Goal: Task Accomplishment & Management: Use online tool/utility

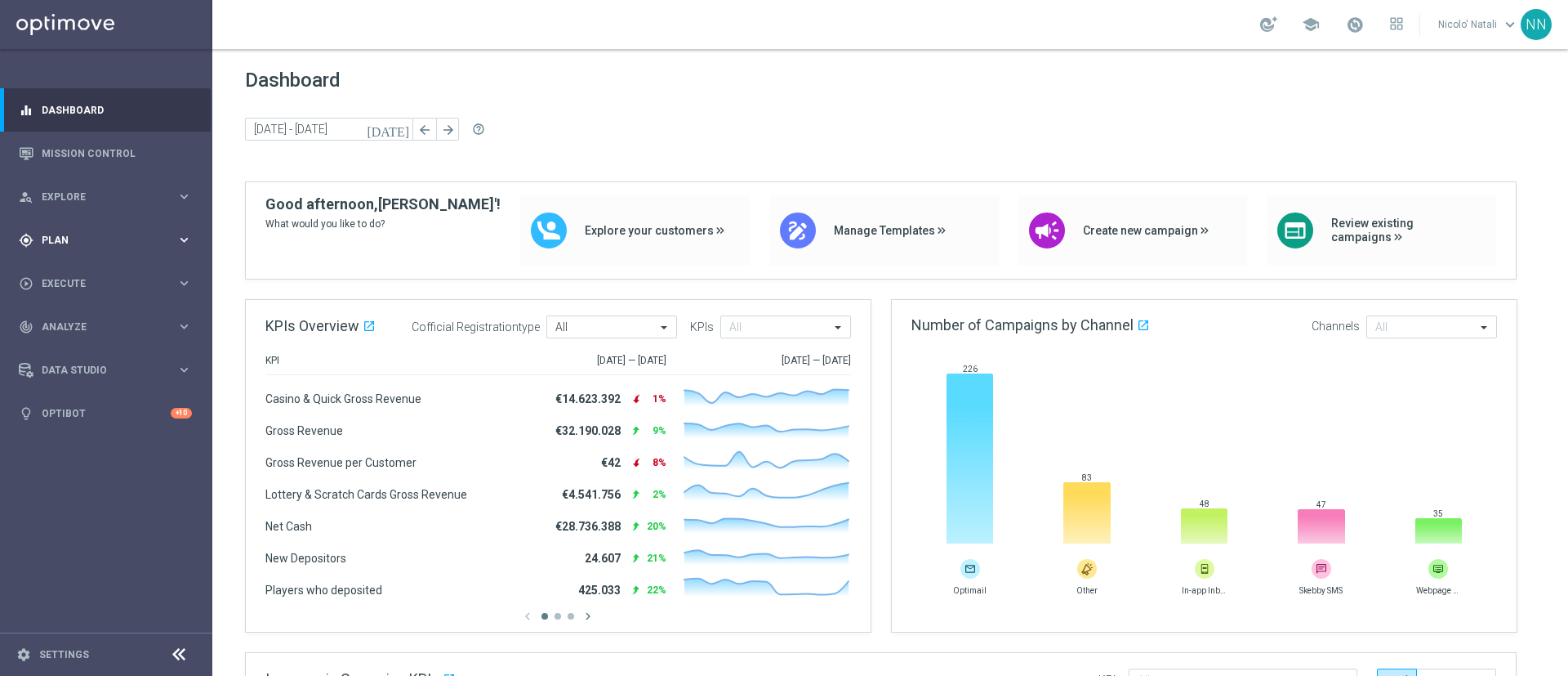
click at [66, 240] on span "Plan" at bounding box center [109, 240] width 135 height 10
click at [78, 318] on span "Templates" at bounding box center [102, 322] width 117 height 10
click at [81, 349] on link "Optimail" at bounding box center [110, 347] width 119 height 13
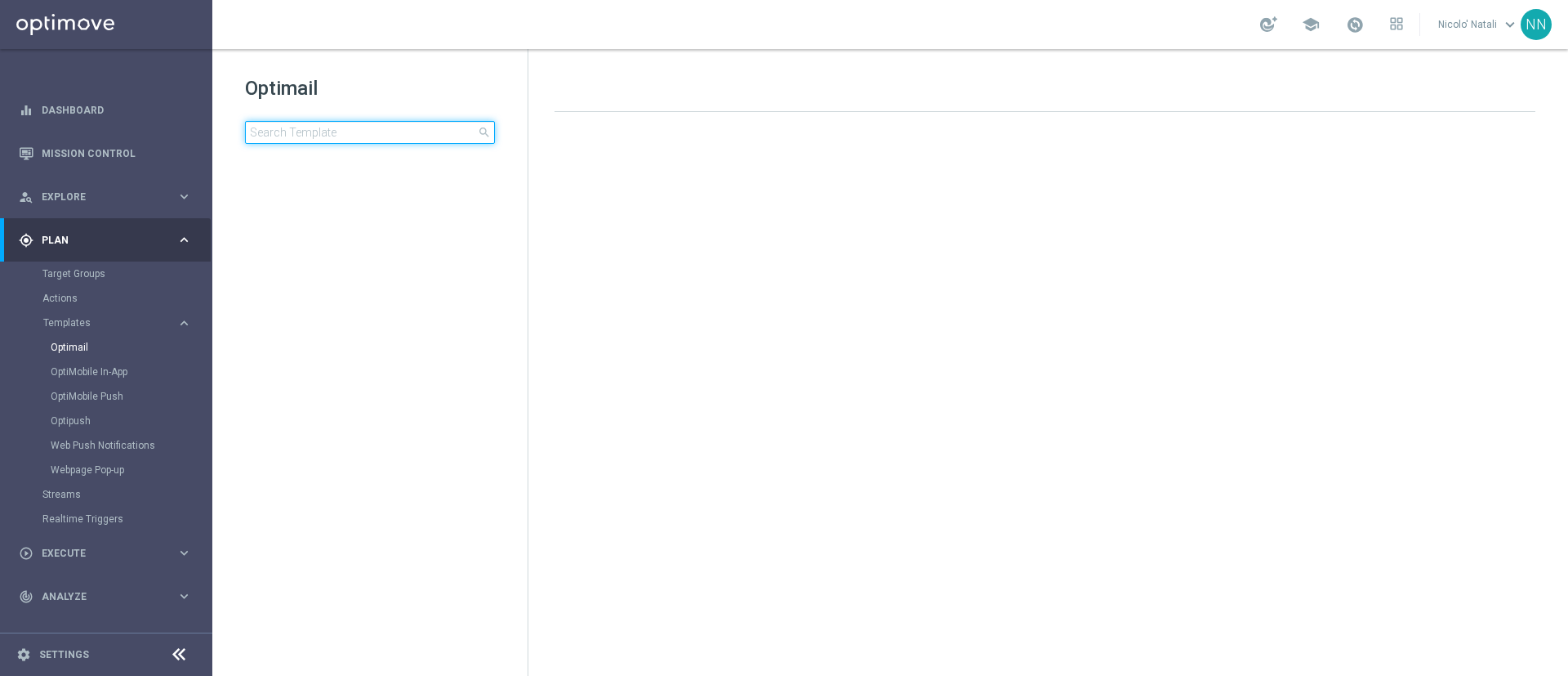
click at [275, 137] on input at bounding box center [369, 132] width 250 height 23
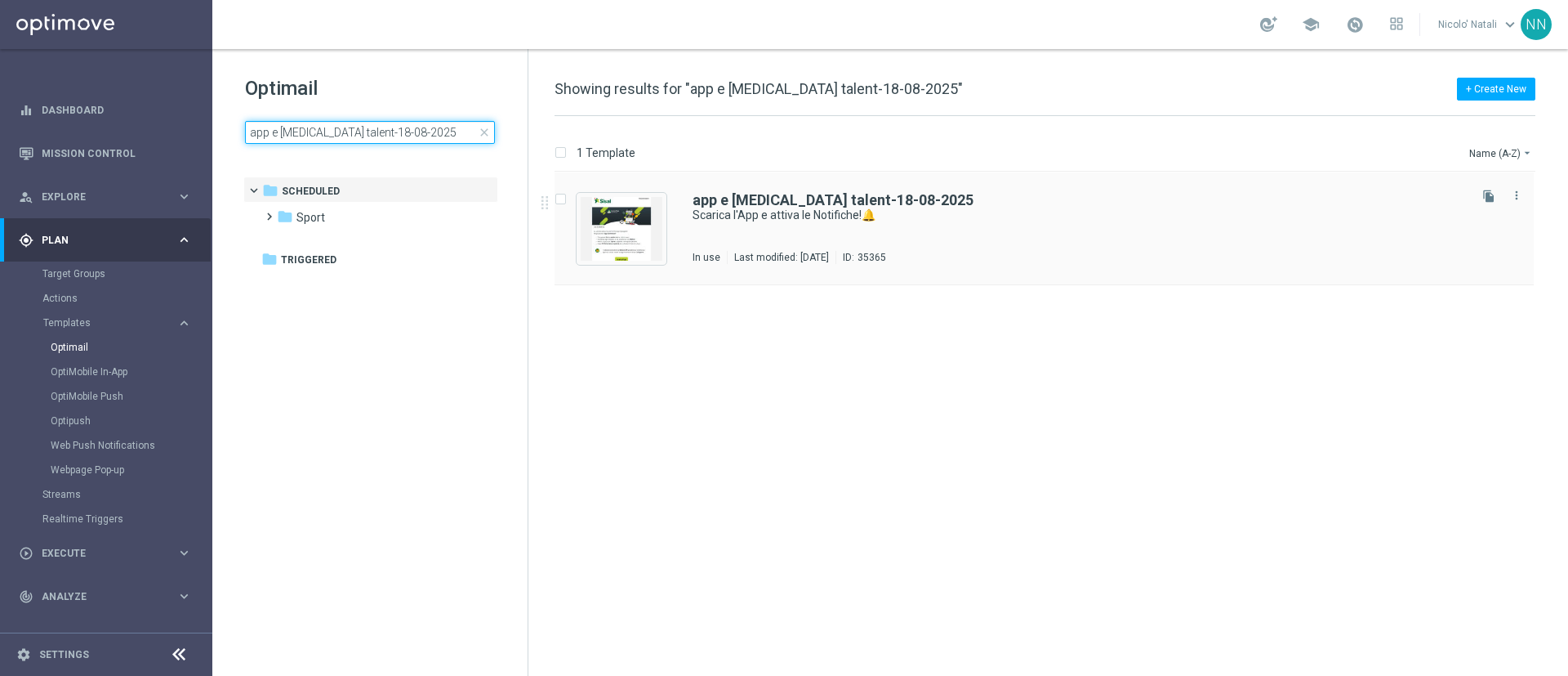
type input "app e [MEDICAL_DATA] talent-18-08-2025"
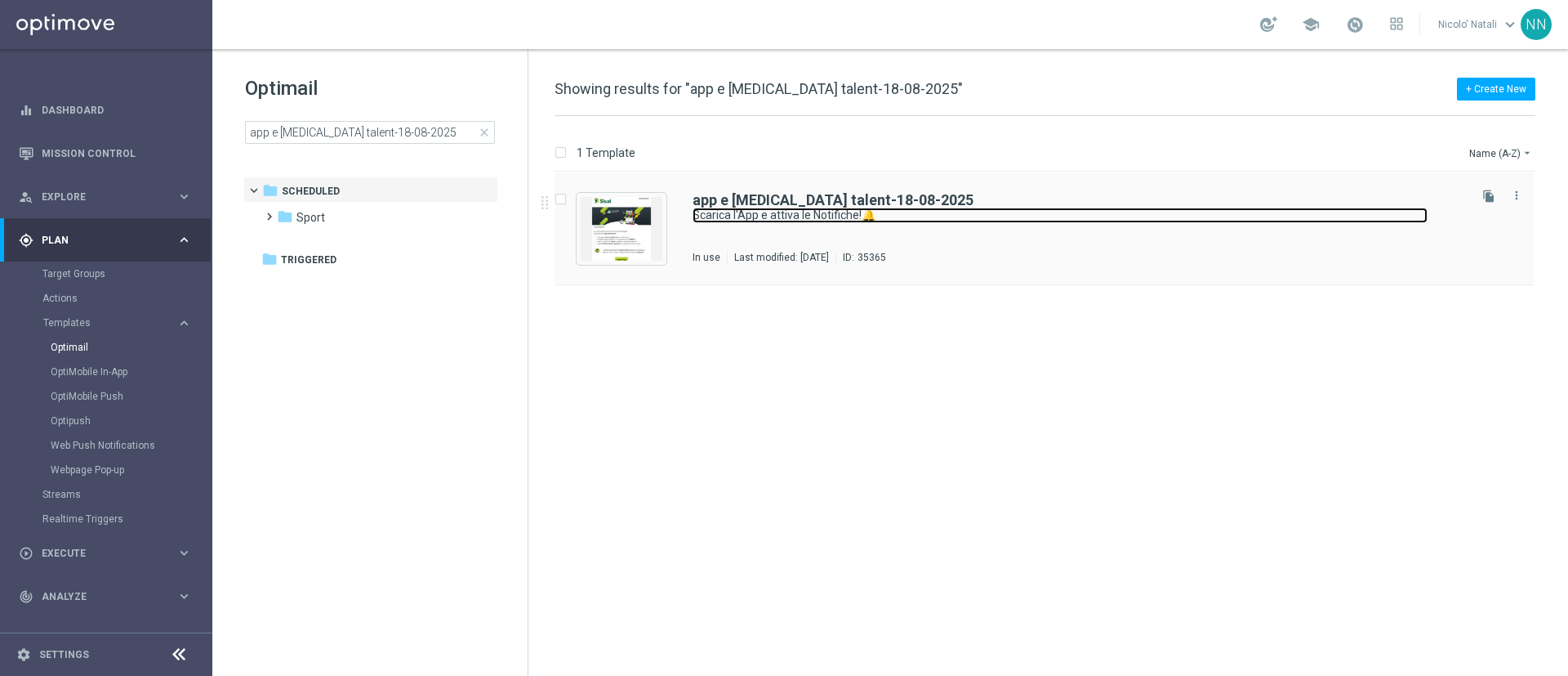
click at [758, 208] on link "Scarica l'App e attiva le Notifiche!🔔" at bounding box center [1060, 215] width 735 height 16
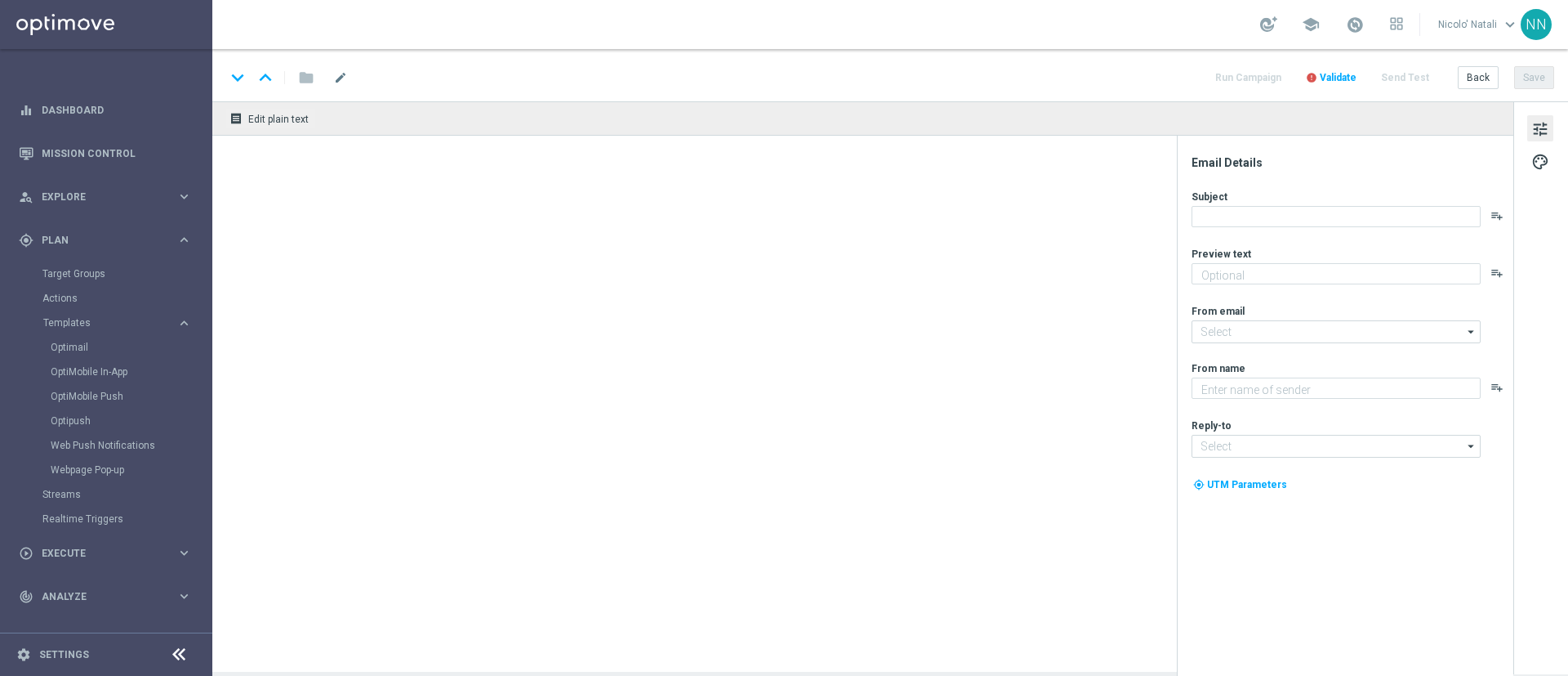
type textarea "2€ di bonus per te🎁"
type input "[EMAIL_ADDRESS][DOMAIN_NAME]"
type textarea "Sisal"
type input "[EMAIL_ADDRESS][DOMAIN_NAME]"
